Goal: Information Seeking & Learning: Learn about a topic

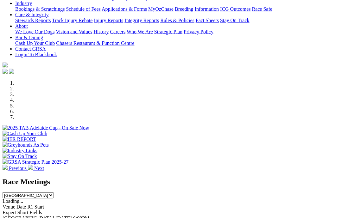
scroll to position [120, 0]
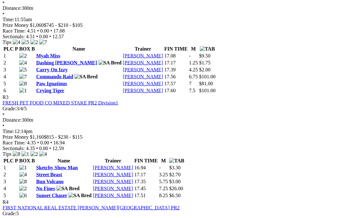
scroll to position [431, 0]
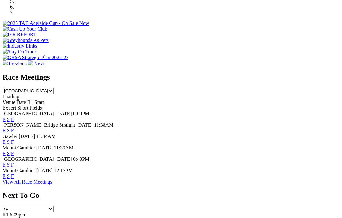
scroll to position [224, 0]
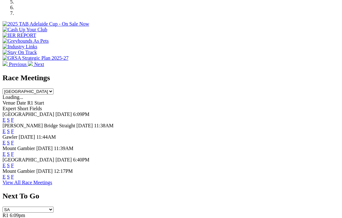
click at [52, 180] on link "View All Race Meetings" at bounding box center [28, 182] width 50 height 5
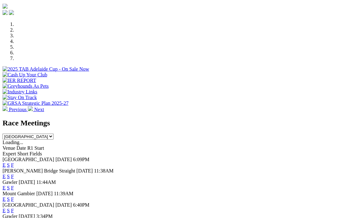
scroll to position [179, 0]
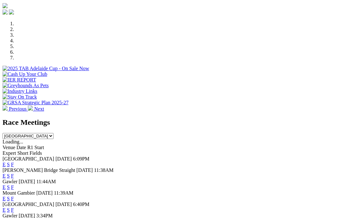
click at [14, 162] on link "F" at bounding box center [12, 164] width 3 height 5
